Goal: Task Accomplishment & Management: Use online tool/utility

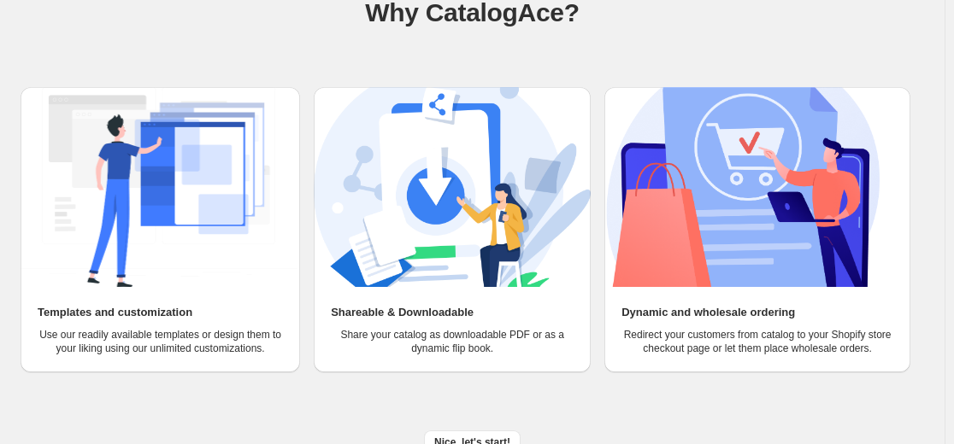
scroll to position [162, 0]
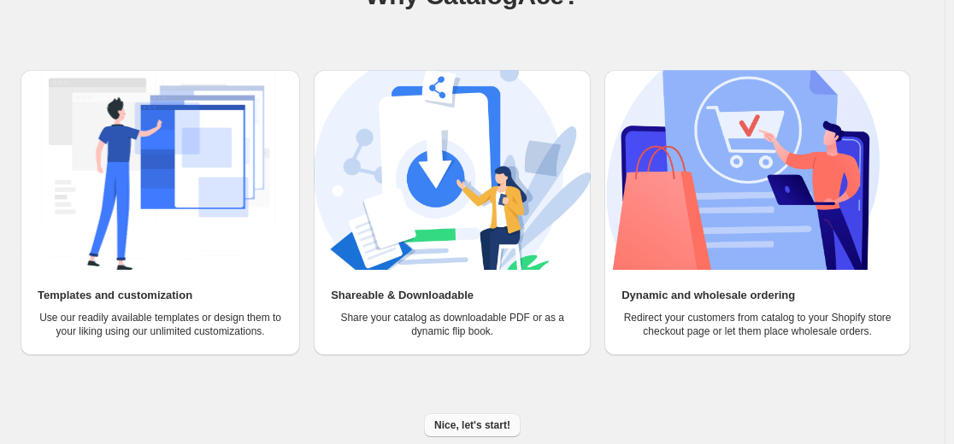
click at [461, 415] on button "Nice, let's start!" at bounding box center [472, 426] width 97 height 24
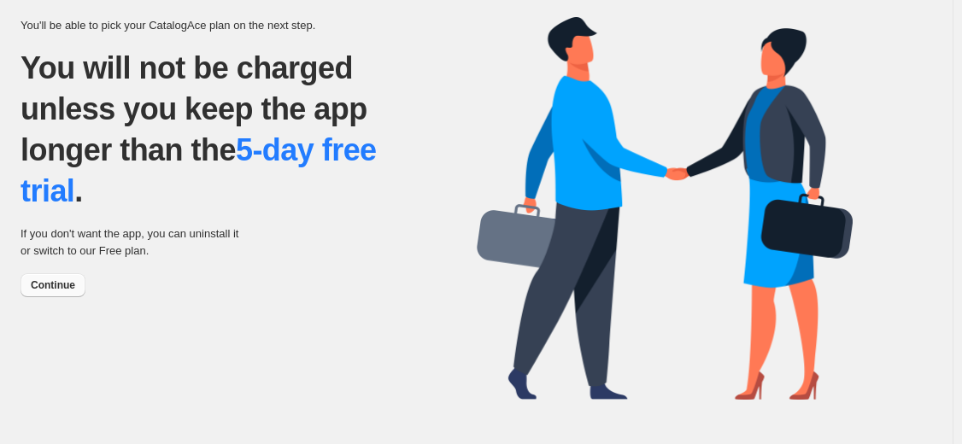
click at [62, 284] on span "Continue" at bounding box center [53, 286] width 44 height 14
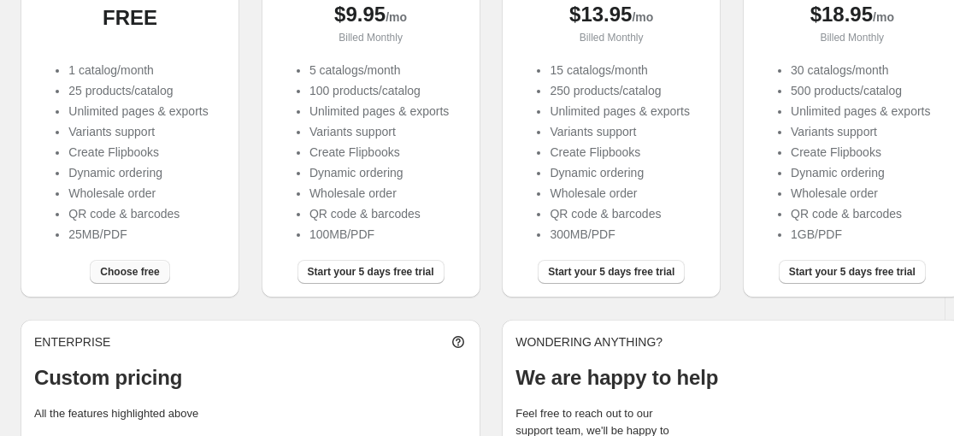
scroll to position [263, 0]
click at [127, 278] on span "Choose free" at bounding box center [129, 272] width 59 height 14
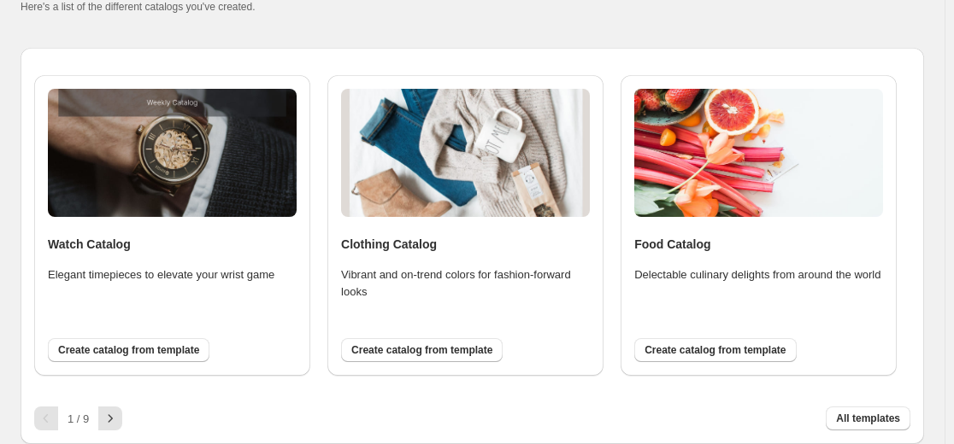
scroll to position [107, 0]
click at [874, 415] on span "All templates" at bounding box center [868, 419] width 64 height 14
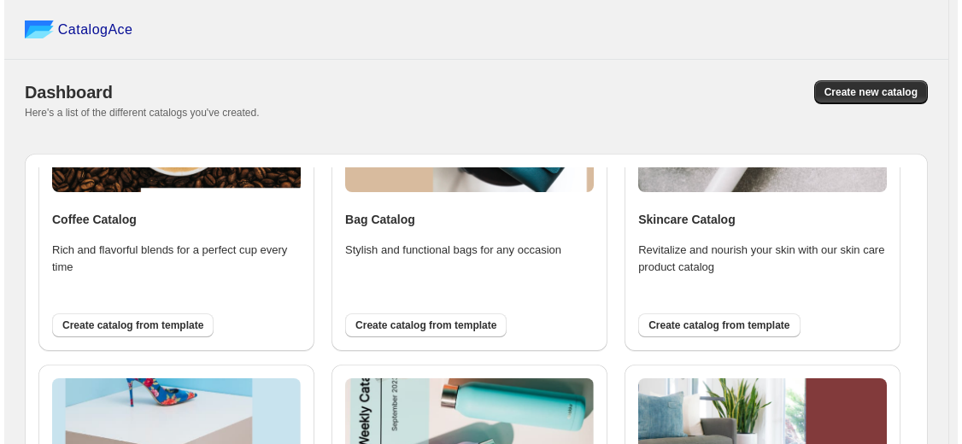
scroll to position [1389, 0]
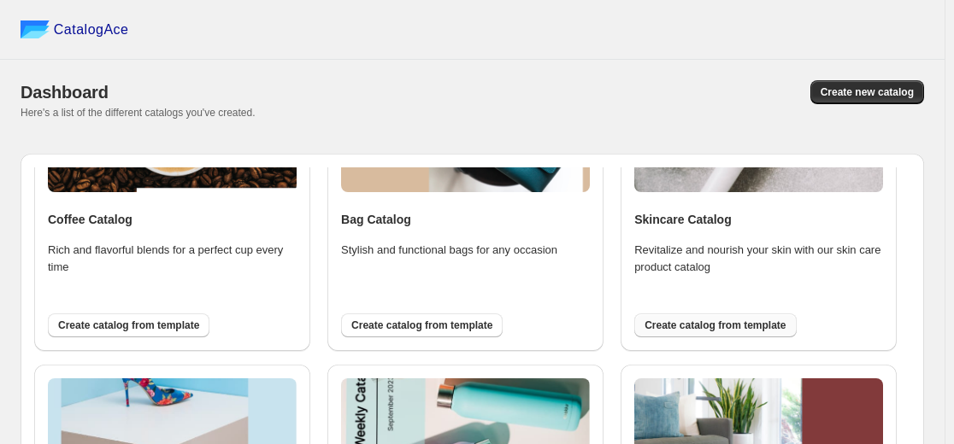
click at [684, 329] on span "Create catalog from template" at bounding box center [714, 326] width 141 height 14
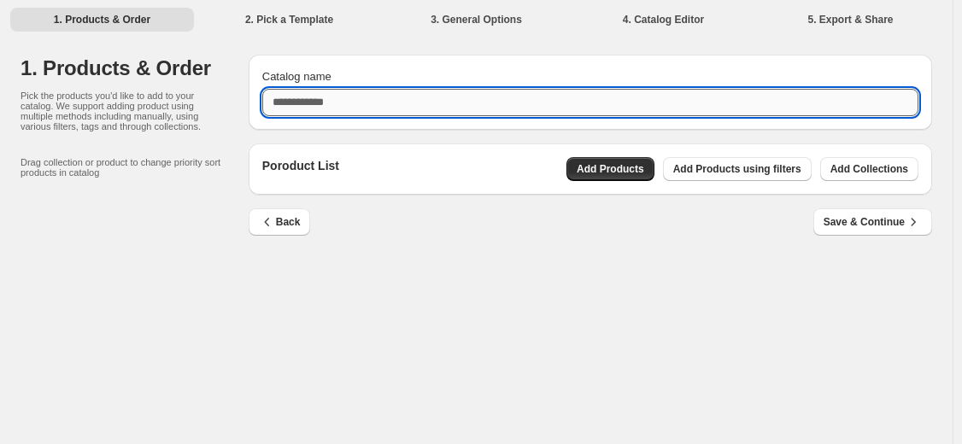
click at [485, 103] on input "Catalog name" at bounding box center [590, 102] width 656 height 27
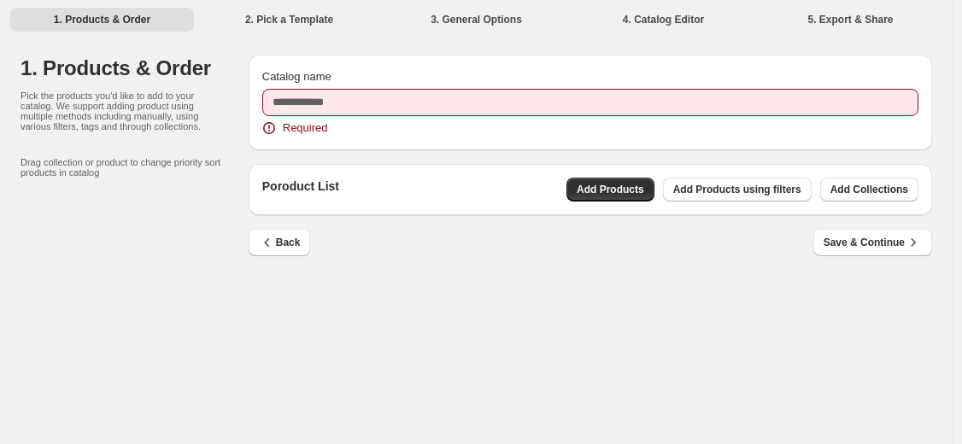
click at [327, 24] on li "2. Pick a Template" at bounding box center [289, 19] width 184 height 24
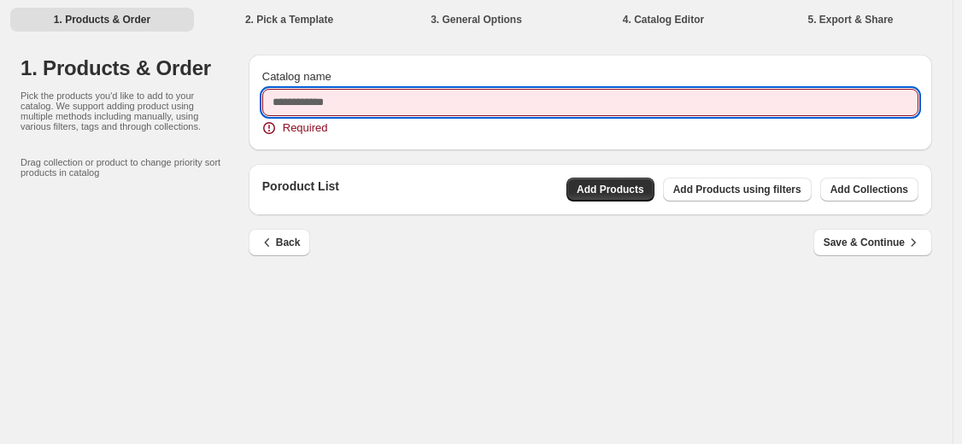
click at [346, 104] on input "Catalog name" at bounding box center [590, 102] width 656 height 27
click at [424, 103] on input "Catalog name" at bounding box center [590, 102] width 656 height 27
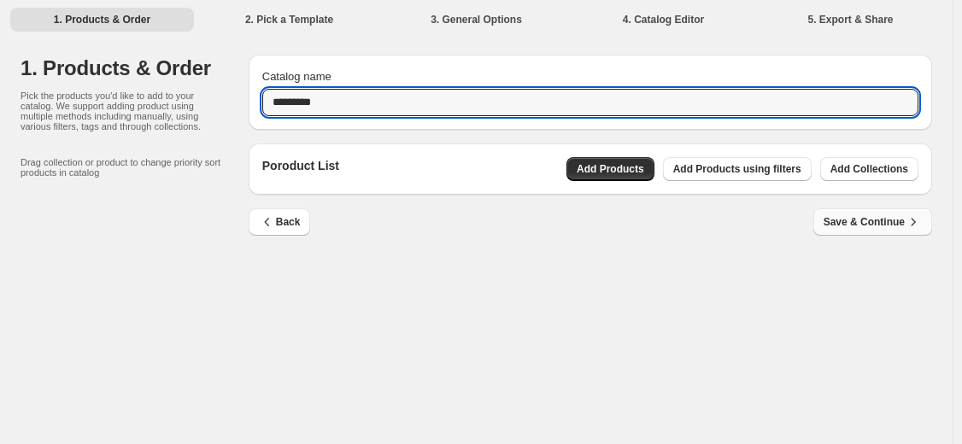
type input "*********"
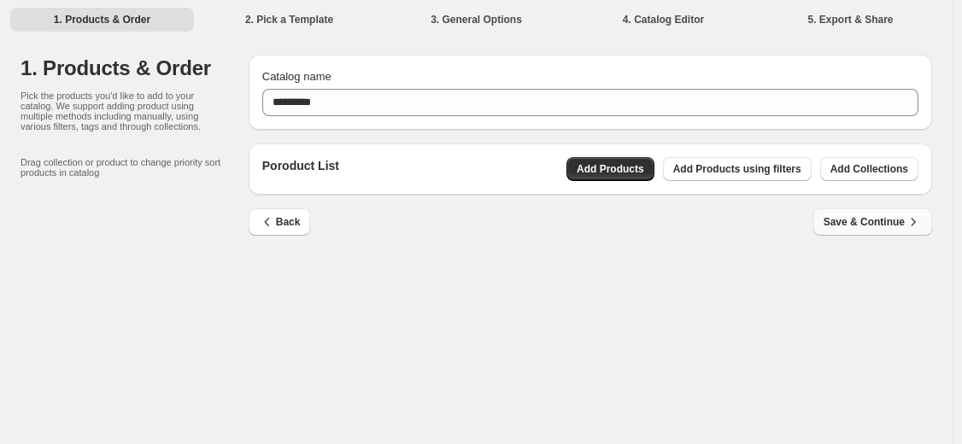
click at [868, 219] on span "Save & Continue" at bounding box center [873, 222] width 98 height 17
click at [879, 217] on span "Save & Continue" at bounding box center [873, 222] width 98 height 17
click at [714, 172] on span "Add Products using filters" at bounding box center [738, 169] width 128 height 14
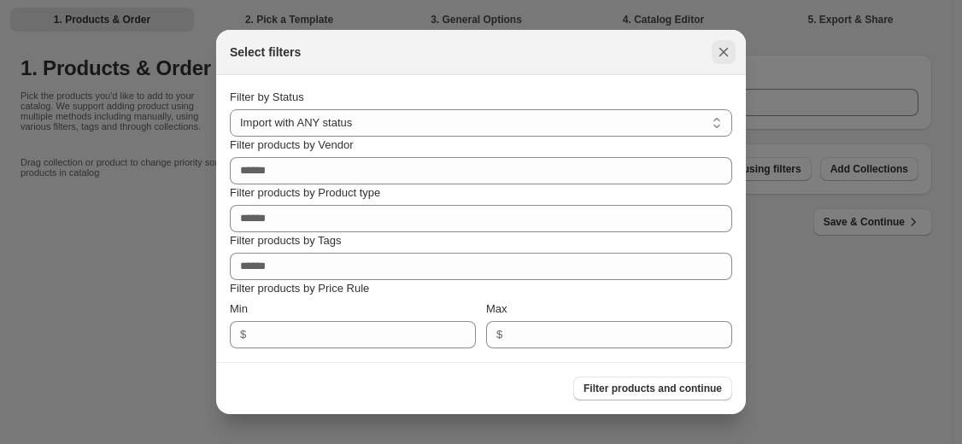
click at [726, 54] on icon ":rm:" at bounding box center [724, 52] width 9 height 9
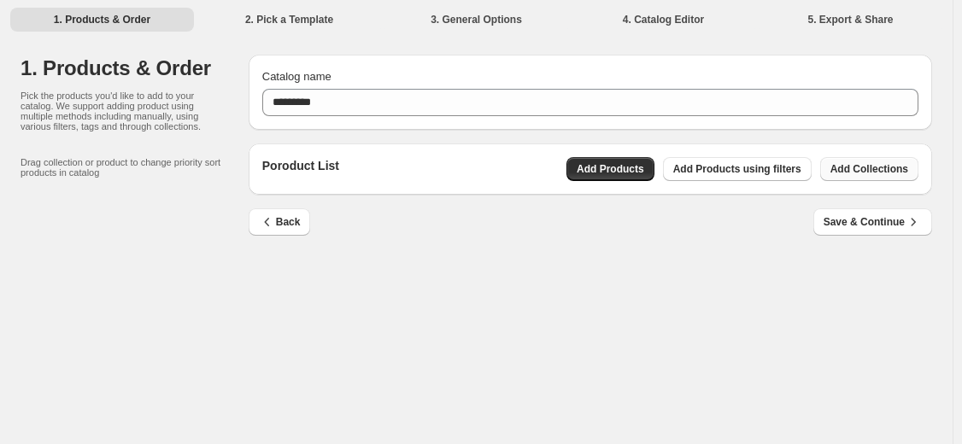
click at [894, 170] on span "Add Collections" at bounding box center [870, 169] width 78 height 14
